Goal: Obtain resource: Obtain resource

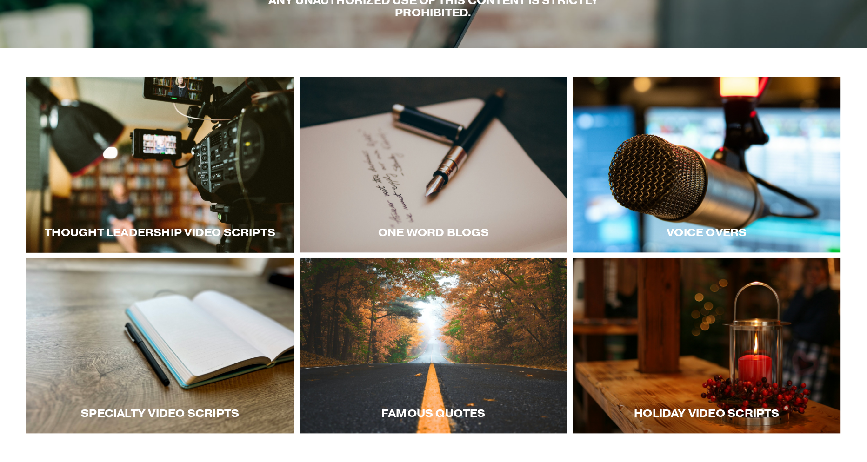
scroll to position [142, 0]
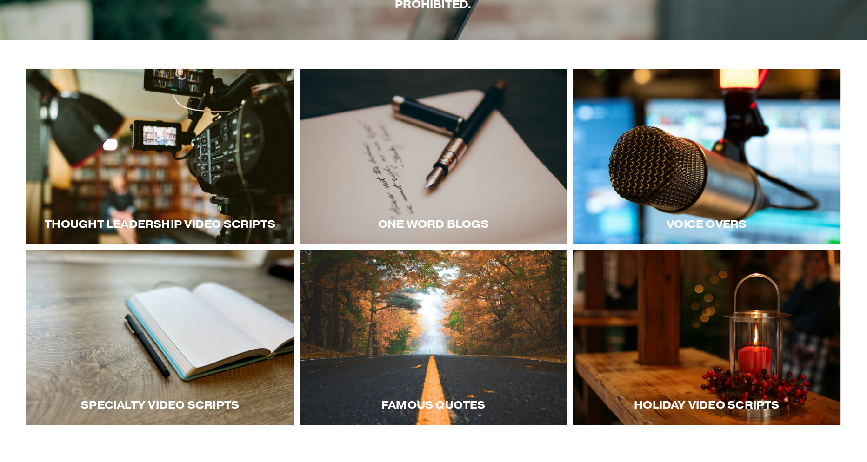
click at [677, 312] on div at bounding box center [706, 338] width 268 height 176
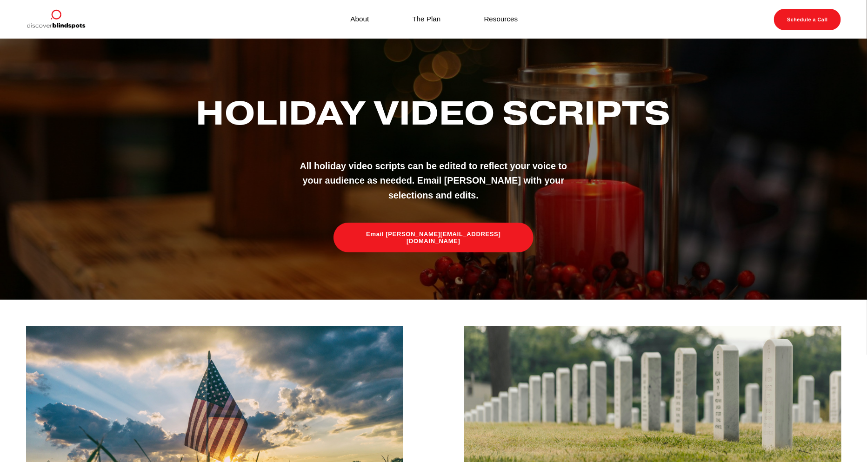
click at [253, 388] on img at bounding box center [214, 409] width 377 height 166
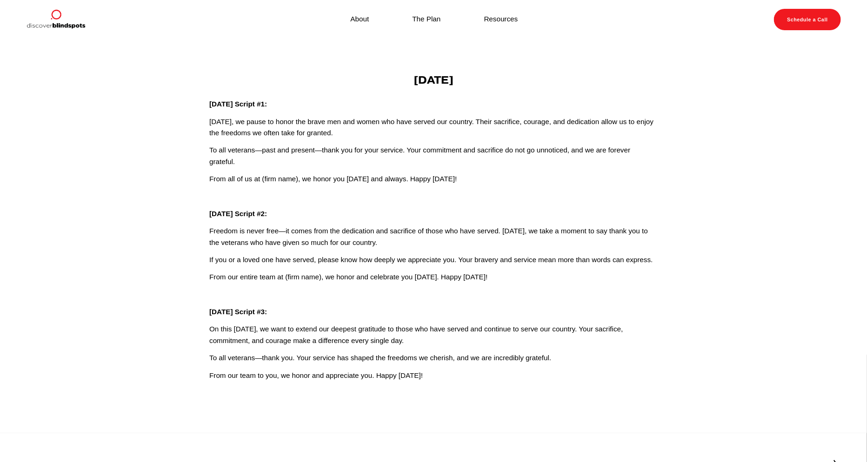
click at [446, 175] on p "From all of us at (firm name), we honor you today and always. Happy Veterans Da…" at bounding box center [433, 178] width 448 height 11
drag, startPoint x: 473, startPoint y: 181, endPoint x: 209, endPoint y: 105, distance: 274.5
click at [209, 105] on div "Veterans Day Veterans Day Script #1: Today, we pause to honor the brave men and…" at bounding box center [433, 227] width 448 height 307
copy div "Veterans Day Script #1: Today, we pause to honor the brave men and women who ha…"
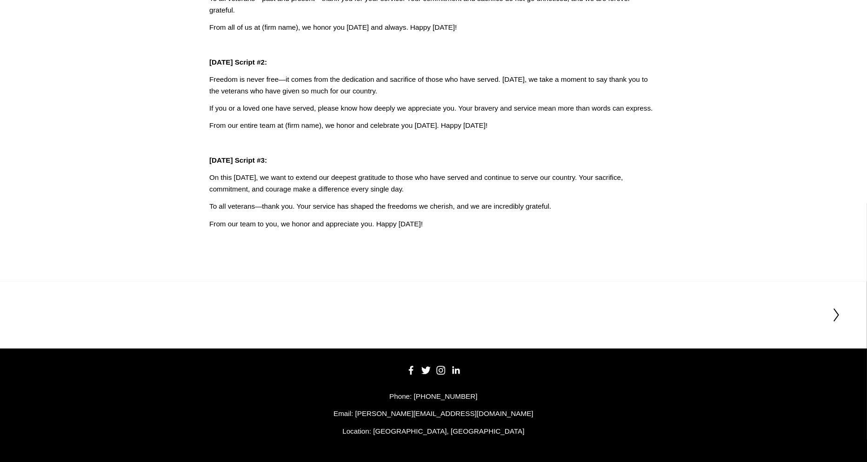
click at [836, 313] on icon at bounding box center [836, 315] width 8 height 15
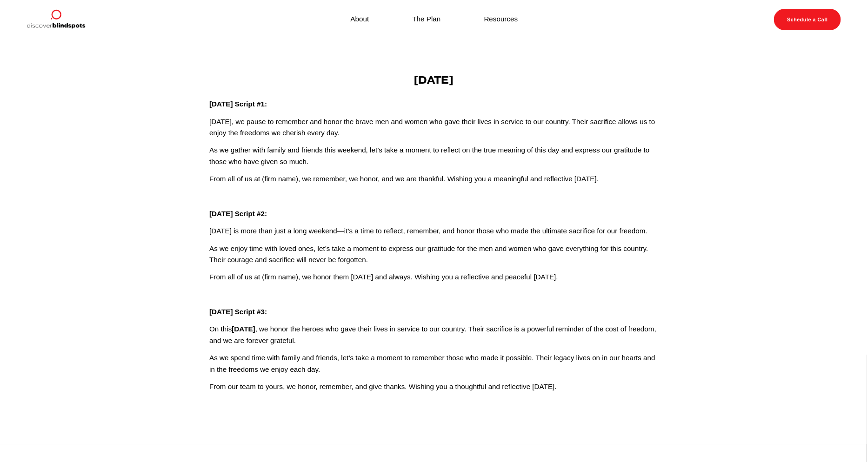
click at [408, 159] on p "As we gather with family and friends this weekend, let’s take a moment to refle…" at bounding box center [433, 156] width 448 height 23
drag, startPoint x: 622, startPoint y: 177, endPoint x: 205, endPoint y: 100, distance: 423.6
click at [205, 100] on div "memorial day Memorial Day Script #1: Today, we pause to remember and honor the …" at bounding box center [433, 233] width 464 height 318
copy div "Memorial Day Script #1: Today, we pause to remember and honor the brave men and…"
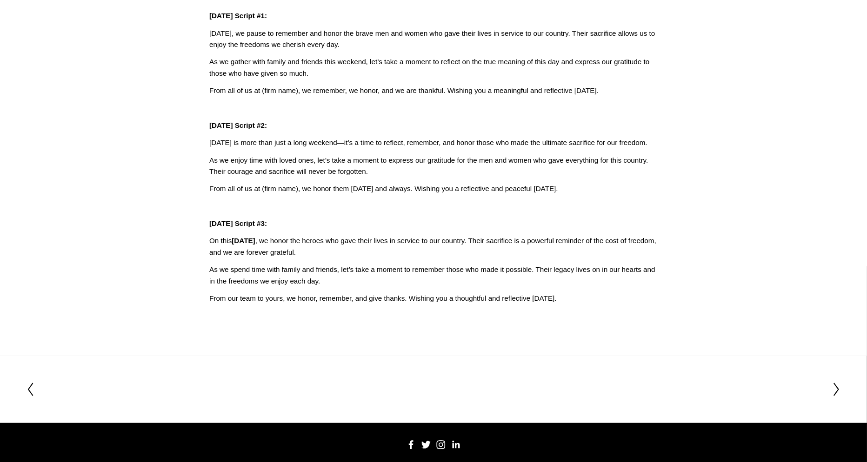
scroll to position [175, 0]
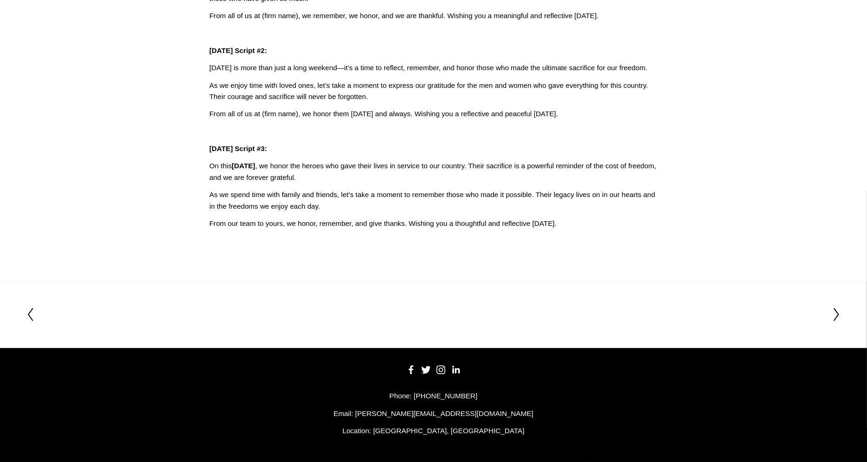
click at [836, 310] on icon at bounding box center [836, 314] width 8 height 15
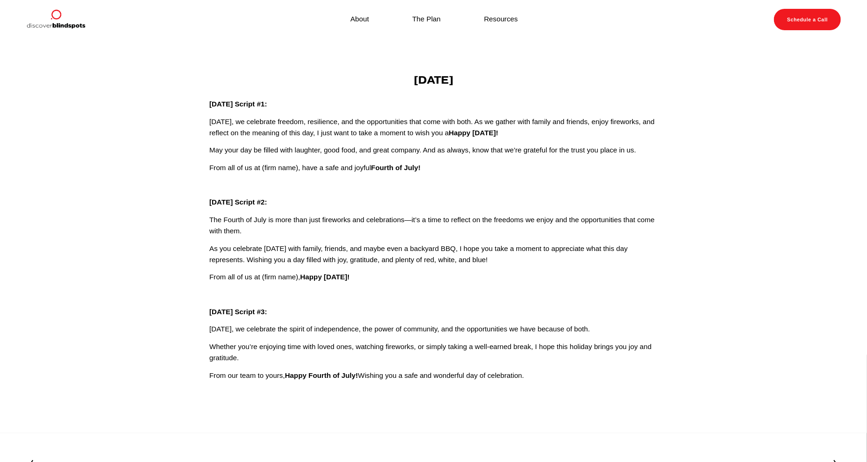
click at [409, 145] on div "[DATE] [DATE] Script #1: [DATE], we celebrate freedom, resilience, and the oppo…" at bounding box center [433, 227] width 448 height 307
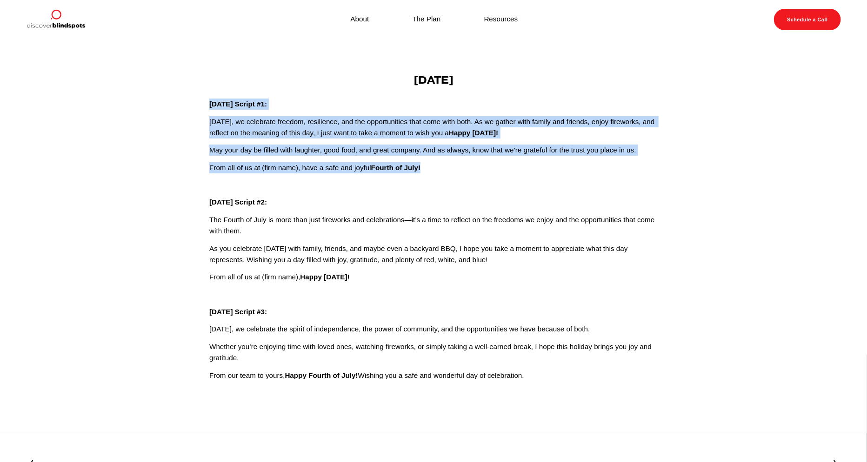
drag, startPoint x: 423, startPoint y: 167, endPoint x: 238, endPoint y: 107, distance: 193.6
click at [216, 106] on div "[DATE] [DATE] Script #1: [DATE], we celebrate freedom, resilience, and the oppo…" at bounding box center [433, 227] width 448 height 307
copy div "dependence Day Script #1: [DATE], we celebrate freedom, resilience, and the opp…"
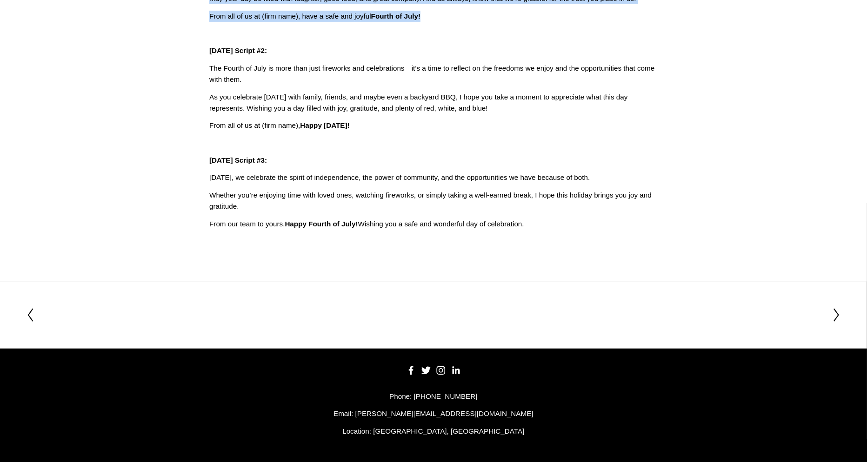
click at [834, 316] on icon at bounding box center [836, 315] width 8 height 15
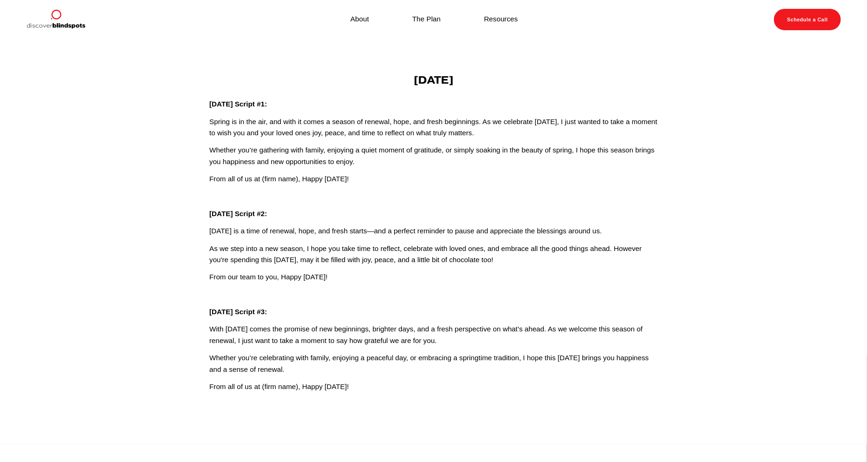
click at [355, 145] on p "Whether you’re gathering with family, enjoying a quiet moment of gratitude, or …" at bounding box center [433, 156] width 448 height 23
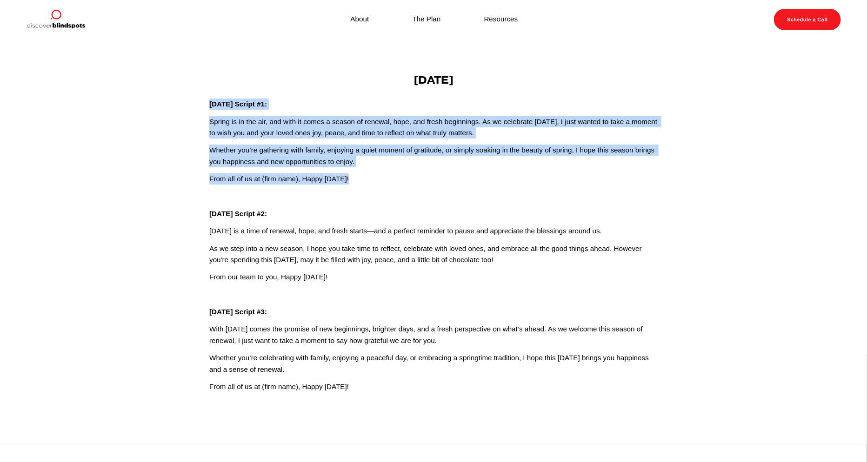
drag, startPoint x: 359, startPoint y: 179, endPoint x: 205, endPoint y: 99, distance: 173.4
click at [205, 99] on div "Easter Easter Script #1: Spring is in the air, and with it comes a season of re…" at bounding box center [433, 233] width 464 height 318
copy div "Easter Script #1: Spring is in the air, and with it comes a season of renewal, …"
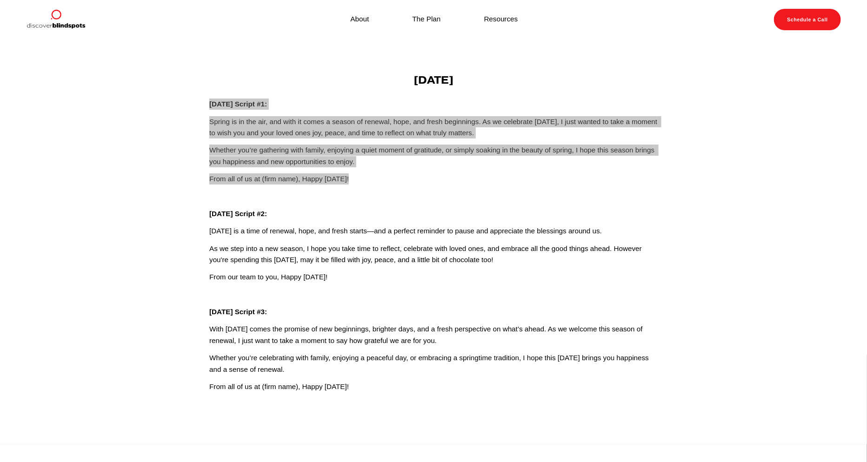
scroll to position [164, 0]
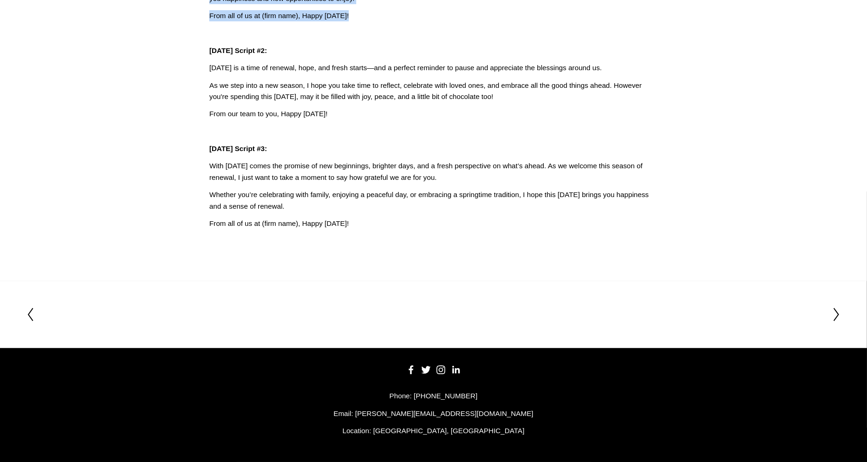
click at [827, 312] on div at bounding box center [831, 314] width 20 height 15
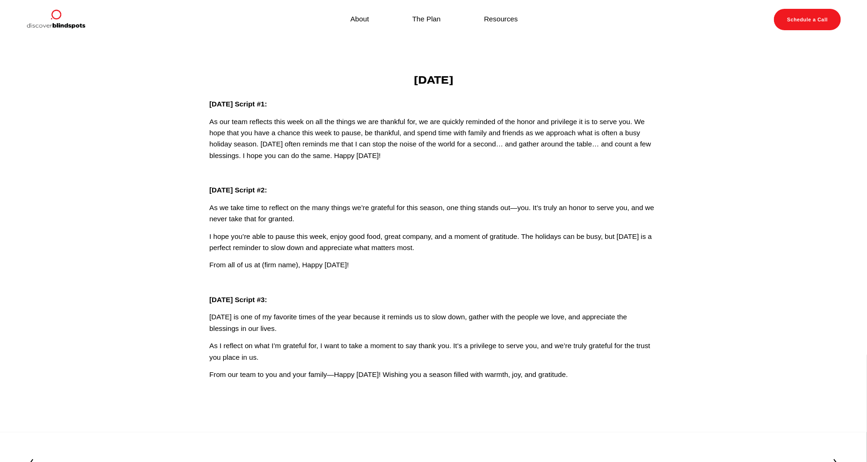
click at [400, 139] on p "As our team reflects this week on all the things we are thankful for, we are qu…" at bounding box center [433, 139] width 448 height 46
drag, startPoint x: 426, startPoint y: 154, endPoint x: 207, endPoint y: 103, distance: 224.5
click at [207, 103] on div "Thanksgiving Thanksgiving Script #1: As our team reflects this week on all the …" at bounding box center [433, 227] width 464 height 306
copy div "Thanksgiving Script #1: As our team reflects this week on all the things we are…"
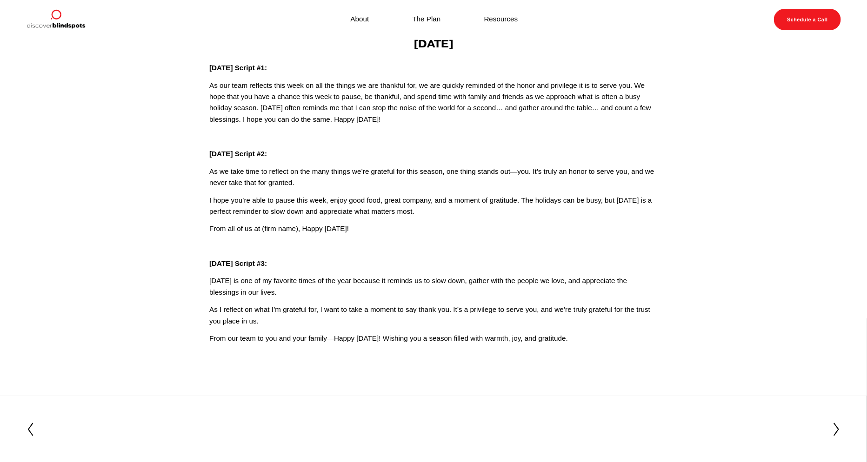
scroll to position [152, 0]
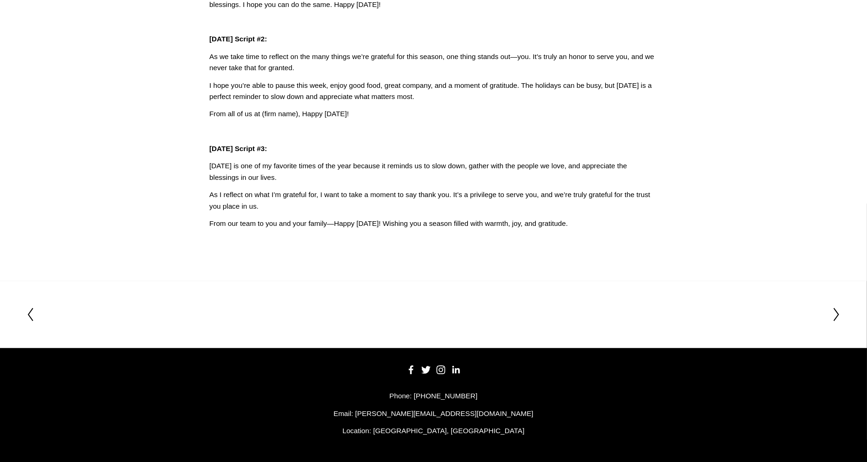
click at [833, 310] on icon at bounding box center [836, 314] width 8 height 15
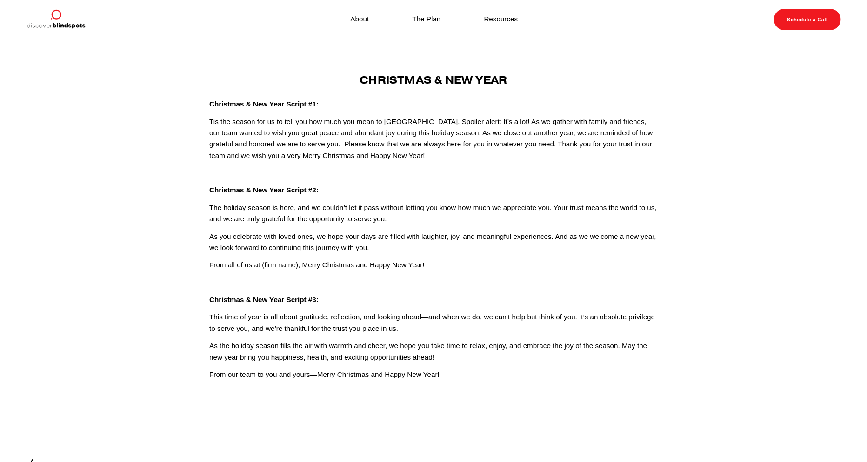
click at [402, 177] on p at bounding box center [433, 172] width 448 height 11
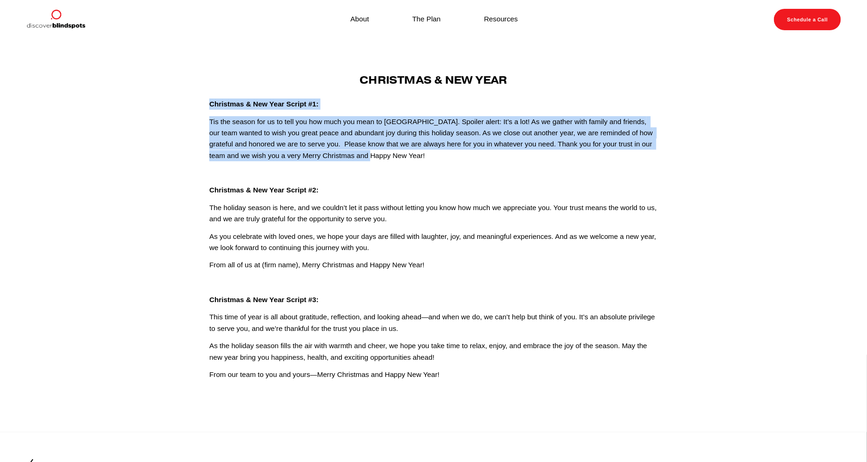
drag, startPoint x: 403, startPoint y: 157, endPoint x: 210, endPoint y: 100, distance: 201.5
click at [210, 100] on div "Christmas & New Year Christmas & New Year Script #1: Tis the season for us to t…" at bounding box center [433, 227] width 448 height 306
copy div "Christmas & New Year Script #1: Tis the season for us to tell you how much you …"
